Goal: Find specific page/section: Find specific page/section

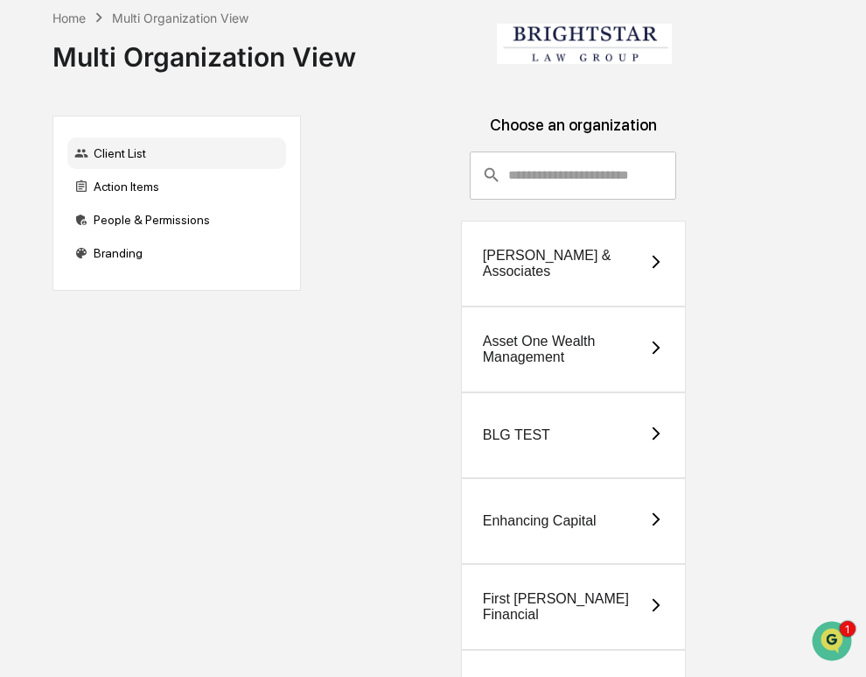
click at [608, 276] on div "[PERSON_NAME] & Associates" at bounding box center [565, 264] width 165 height 32
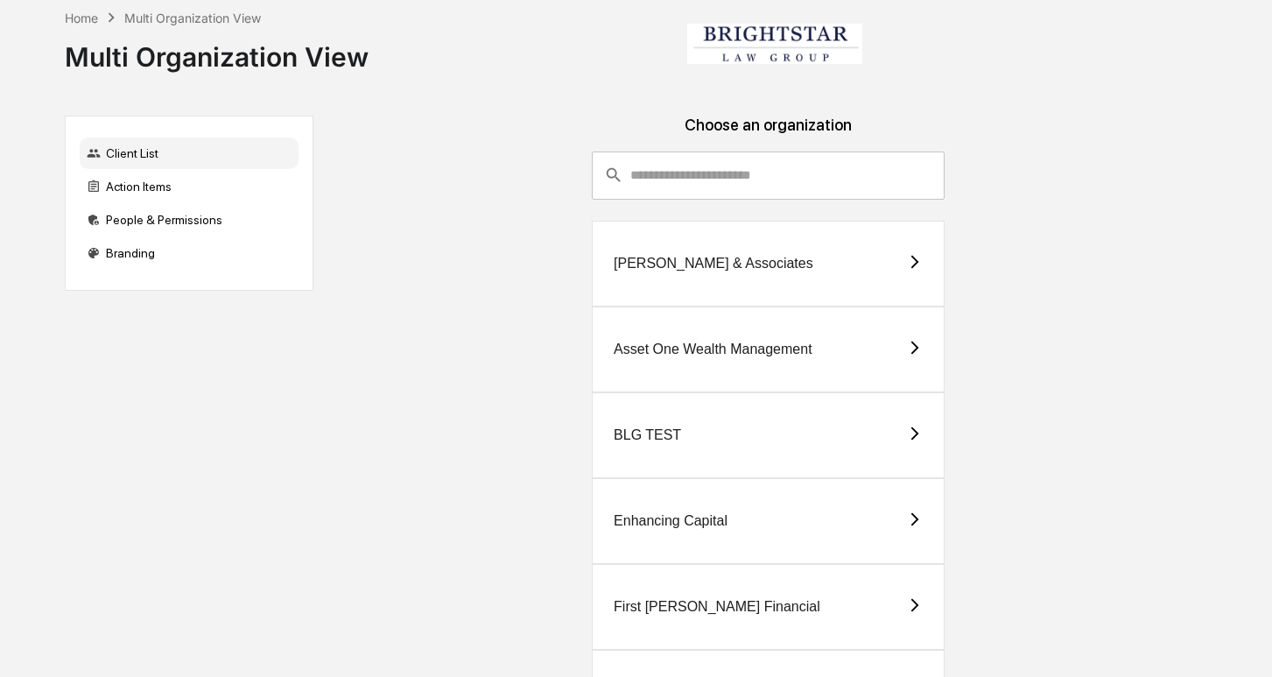
click at [712, 337] on div "Asset One Wealth Management" at bounding box center [768, 349] width 353 height 86
click at [679, 270] on div "[PERSON_NAME] & Associates" at bounding box center [714, 264] width 200 height 16
